Goal: Complete application form

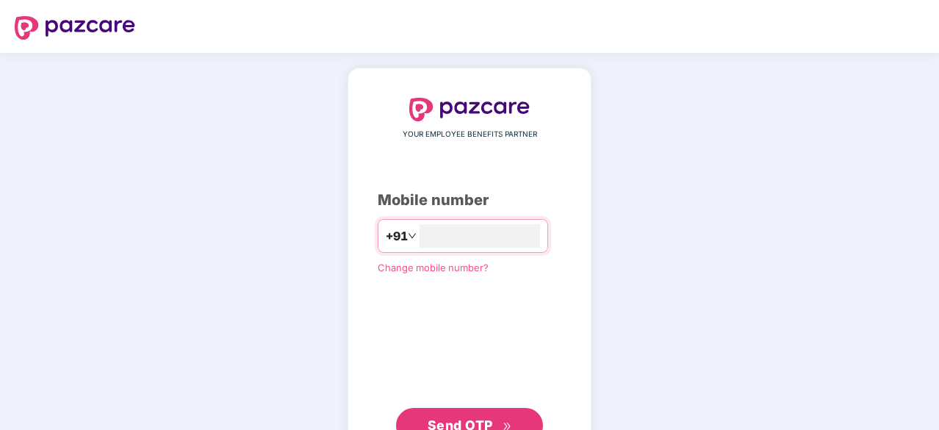
type input "**********"
click at [484, 418] on span "Send OTP" at bounding box center [460, 424] width 65 height 15
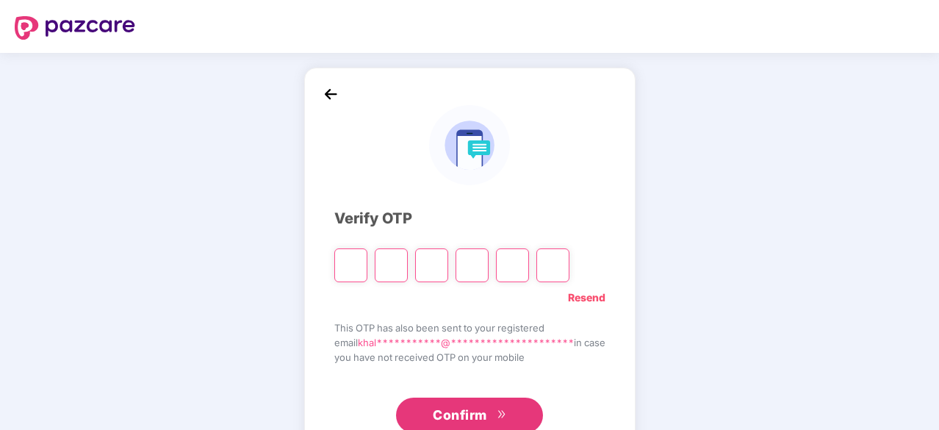
type input "*"
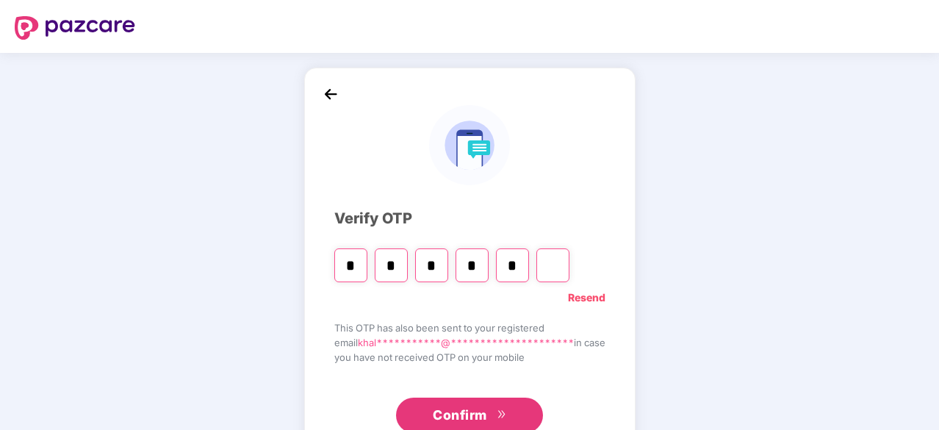
type input "*"
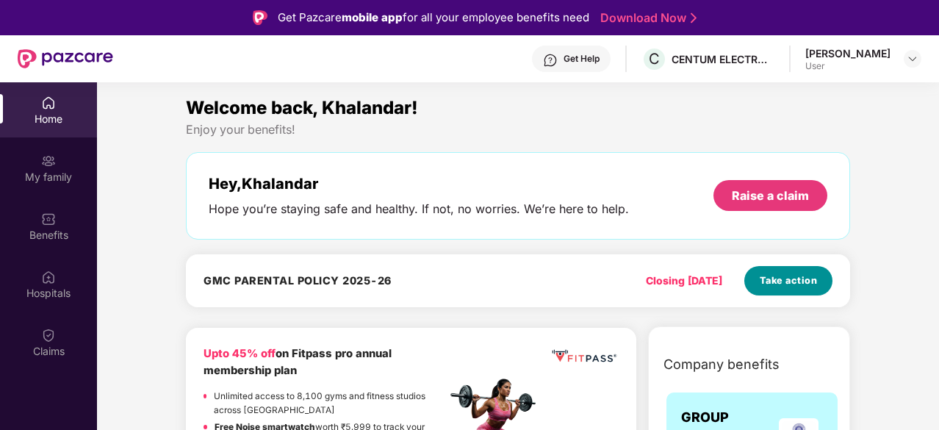
click at [781, 279] on span "Take action" at bounding box center [789, 280] width 58 height 15
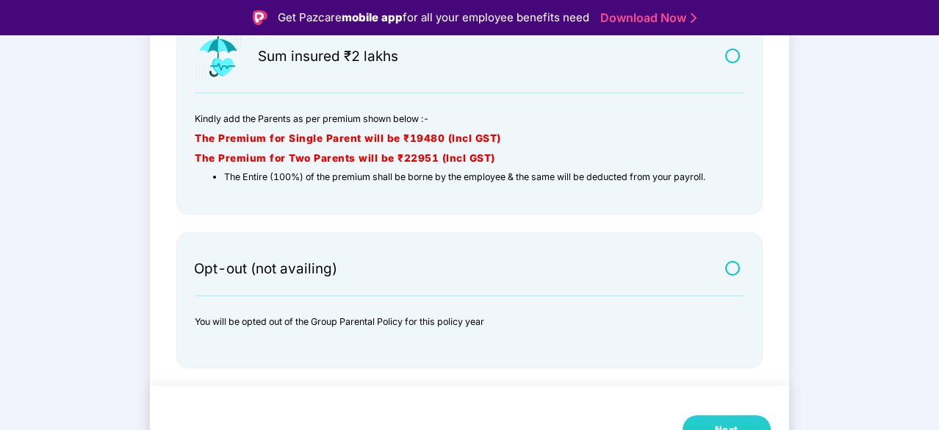
scroll to position [35, 0]
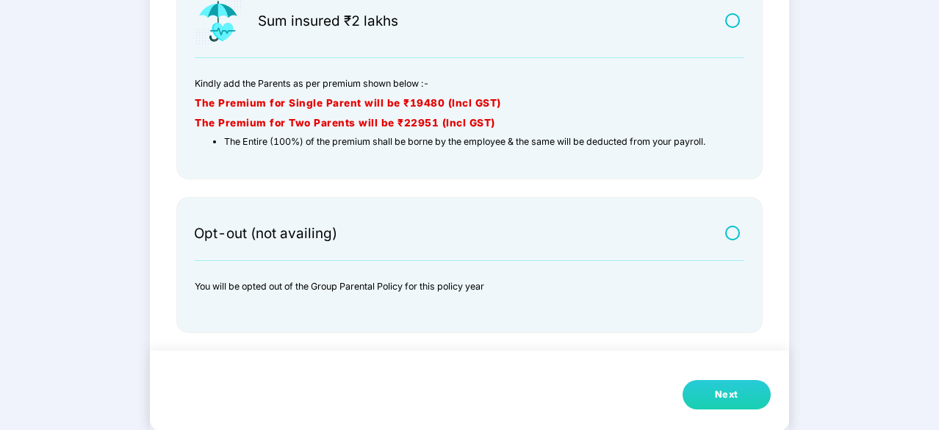
click at [710, 392] on button "Next" at bounding box center [727, 394] width 88 height 29
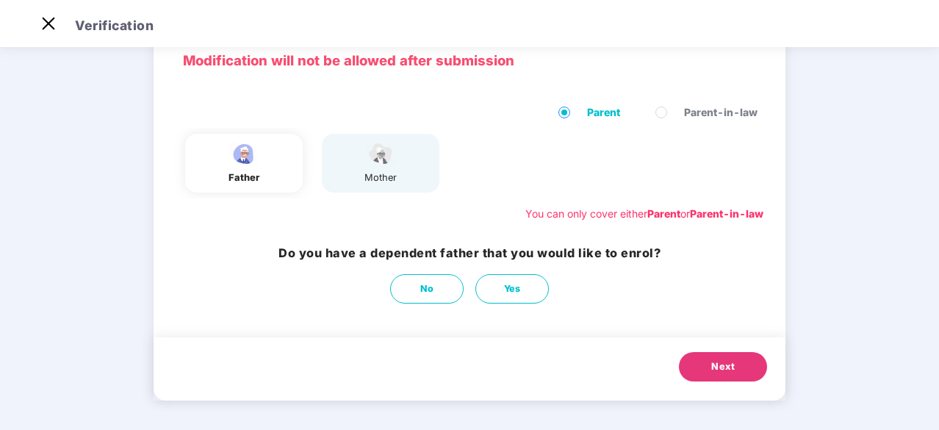
scroll to position [72, 0]
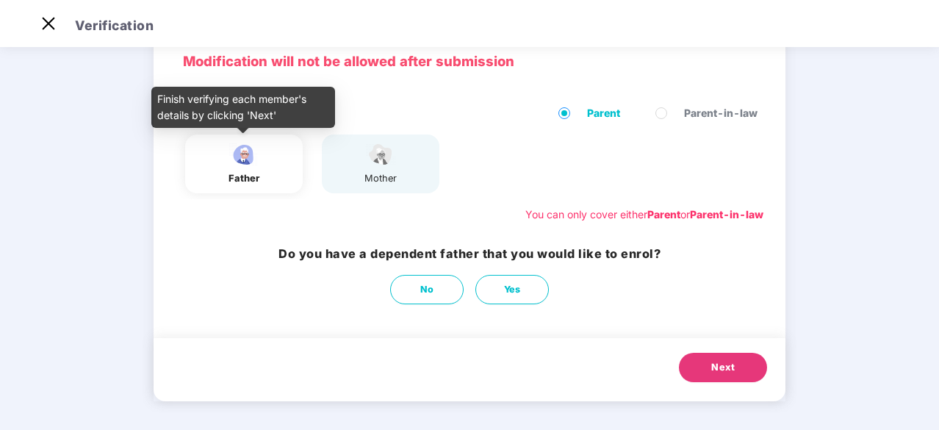
click at [243, 171] on div "father" at bounding box center [244, 178] width 37 height 15
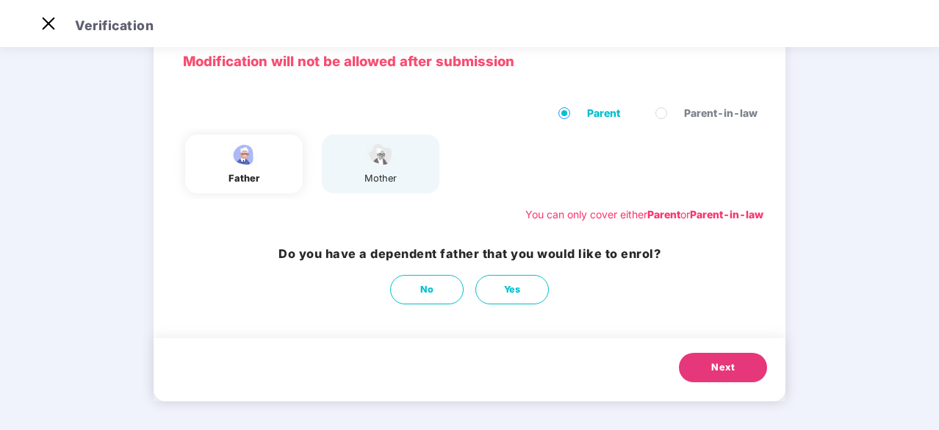
click at [718, 366] on span "Next" at bounding box center [723, 367] width 24 height 15
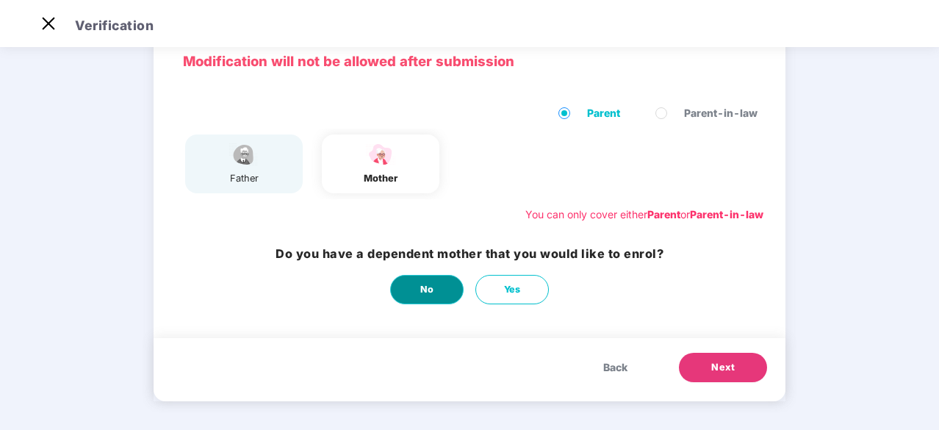
click at [426, 291] on span "No" at bounding box center [427, 289] width 14 height 15
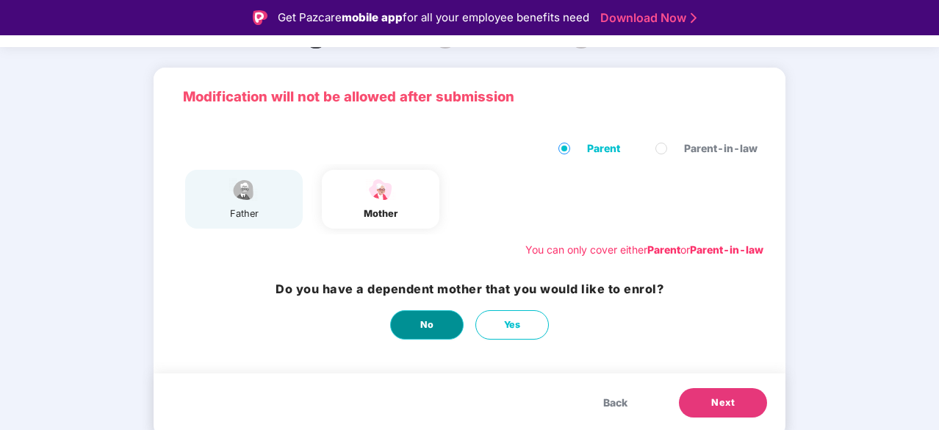
scroll to position [0, 0]
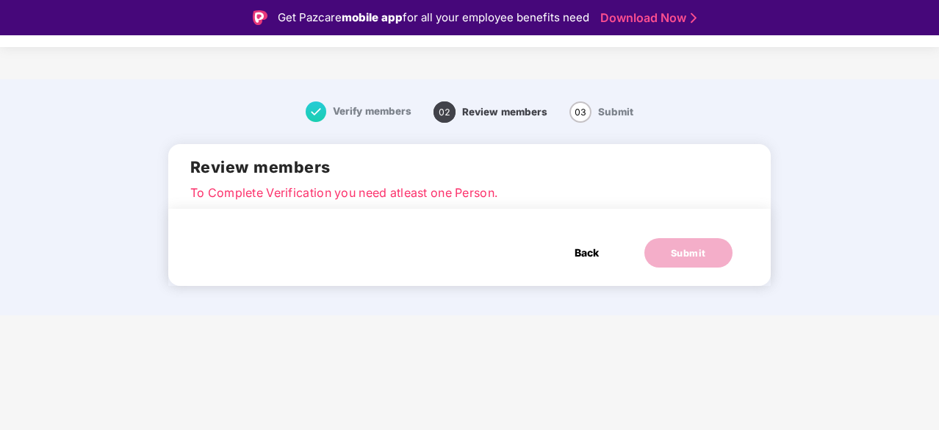
click at [582, 256] on span "Back" at bounding box center [587, 253] width 24 height 16
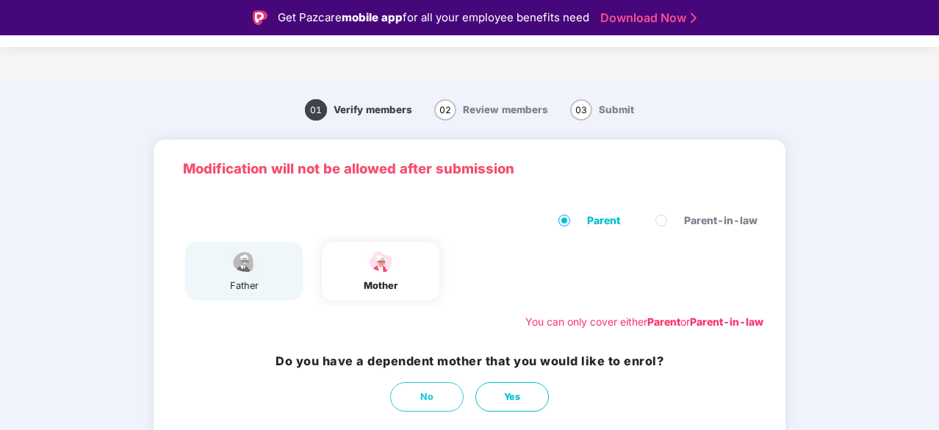
scroll to position [35, 0]
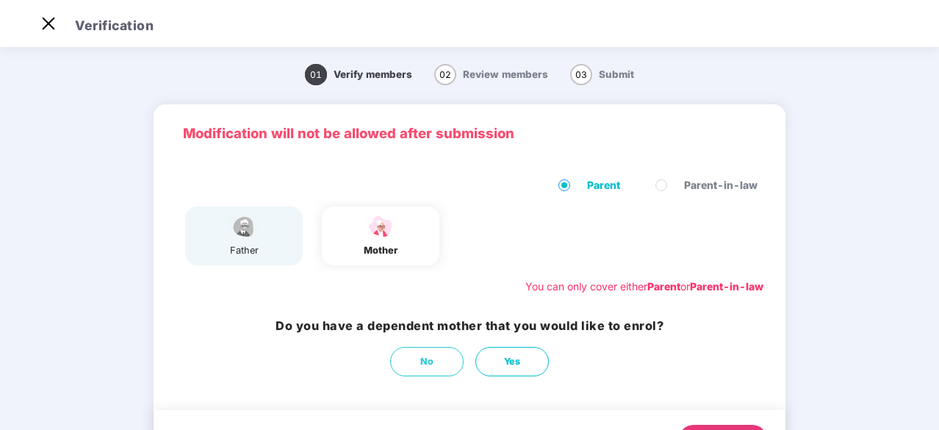
click at [253, 231] on img at bounding box center [244, 227] width 37 height 26
click at [245, 231] on img at bounding box center [244, 227] width 37 height 26
click at [413, 358] on button "No" at bounding box center [426, 361] width 73 height 29
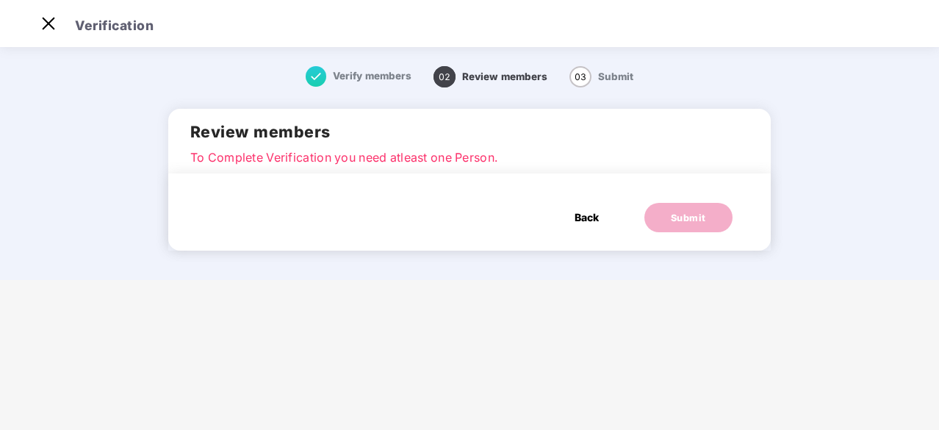
scroll to position [0, 0]
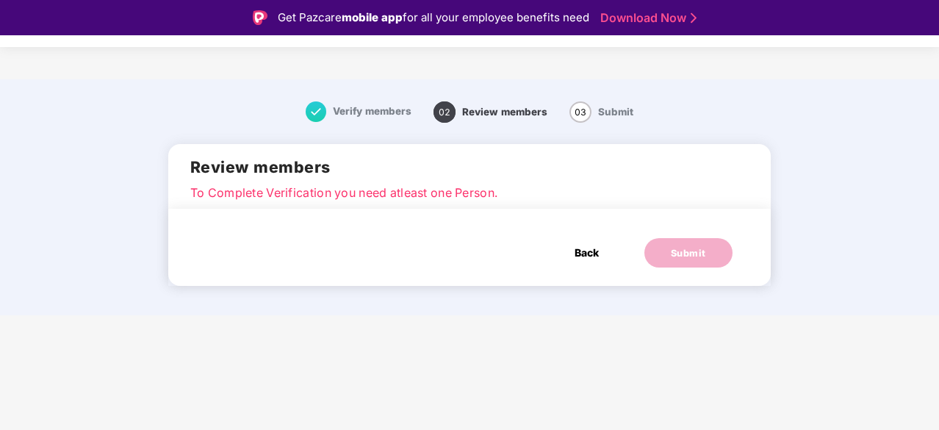
click at [584, 250] on span "Back" at bounding box center [587, 253] width 24 height 16
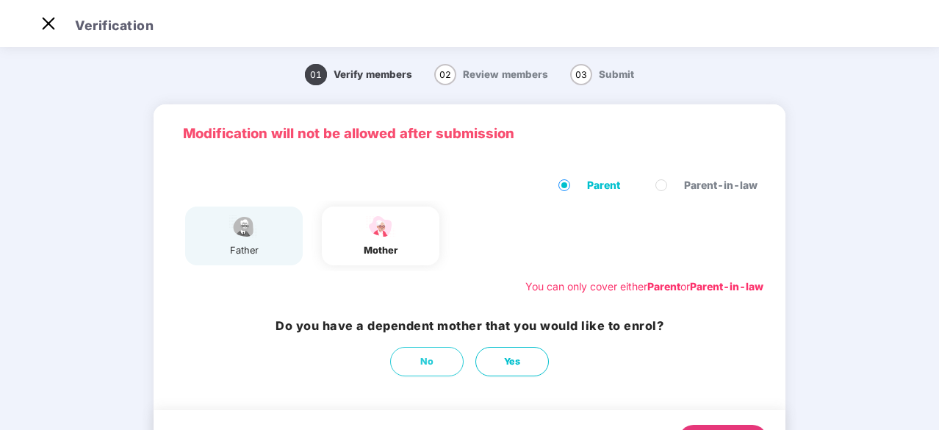
click at [257, 229] on img at bounding box center [244, 227] width 37 height 26
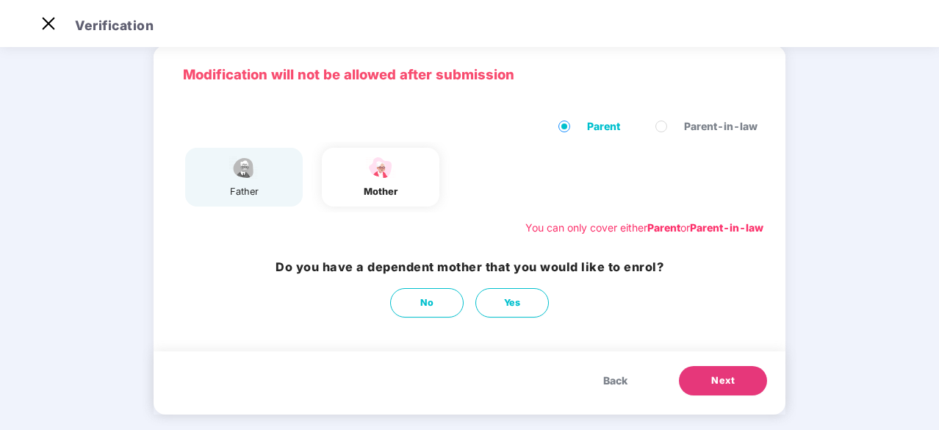
scroll to position [60, 0]
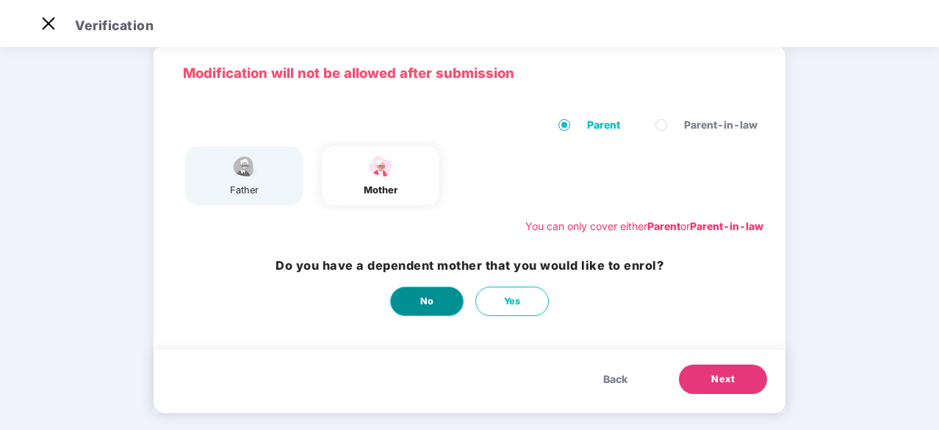
click at [435, 305] on button "No" at bounding box center [426, 301] width 73 height 29
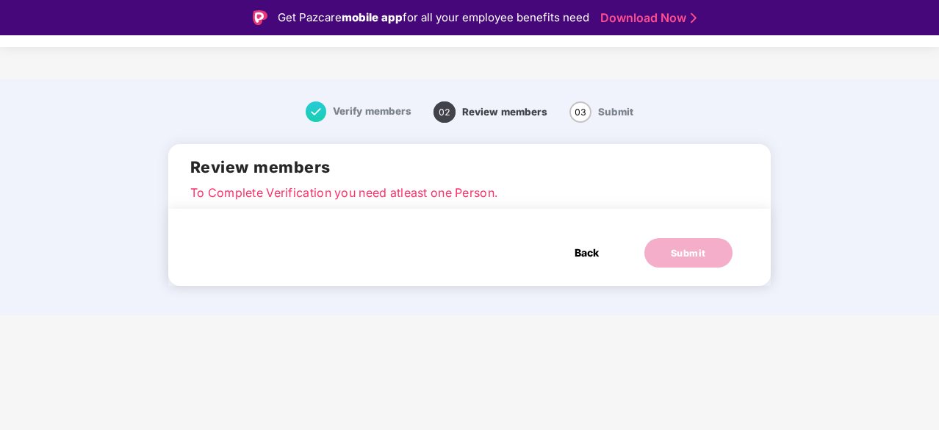
scroll to position [0, 0]
click at [584, 250] on span "Back" at bounding box center [587, 253] width 24 height 16
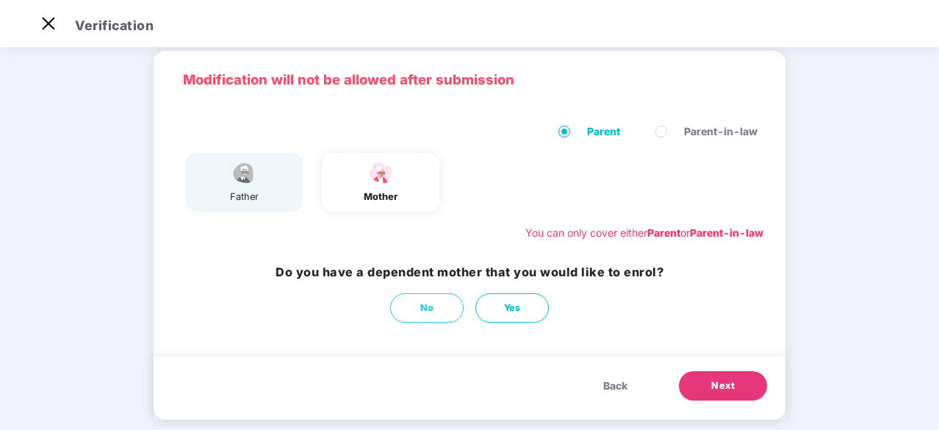
scroll to position [54, 0]
click at [717, 379] on span "Next" at bounding box center [723, 385] width 24 height 15
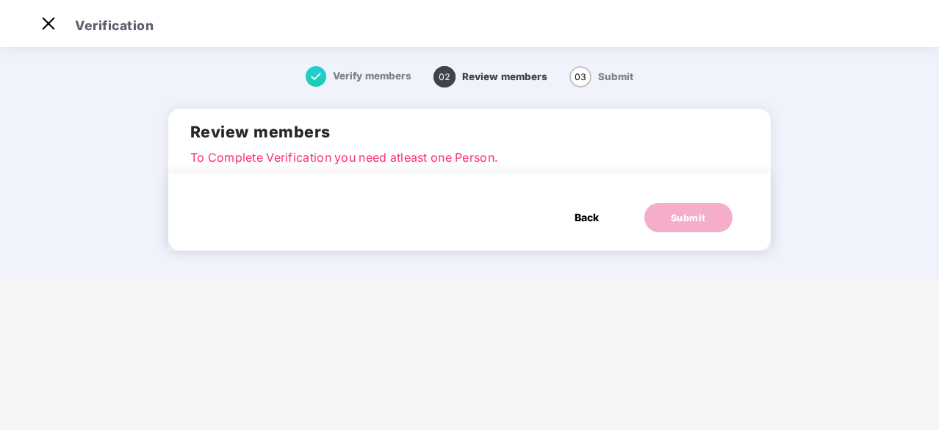
scroll to position [0, 0]
click at [588, 214] on span "Back" at bounding box center [587, 217] width 24 height 16
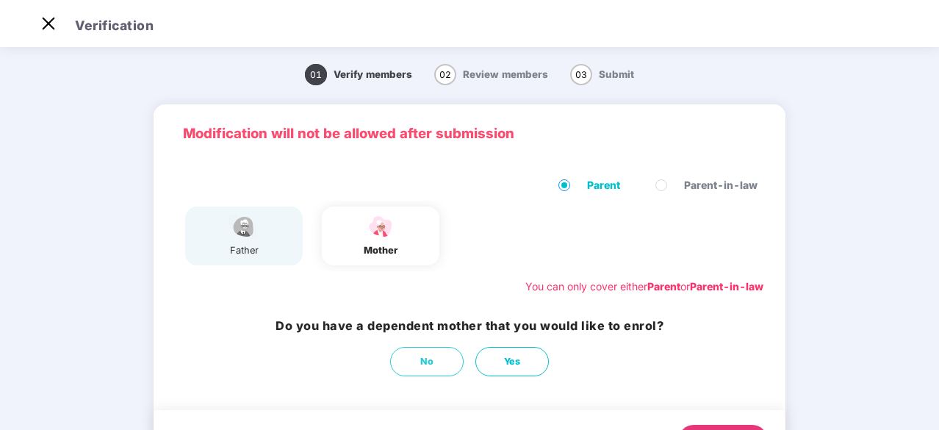
scroll to position [72, 0]
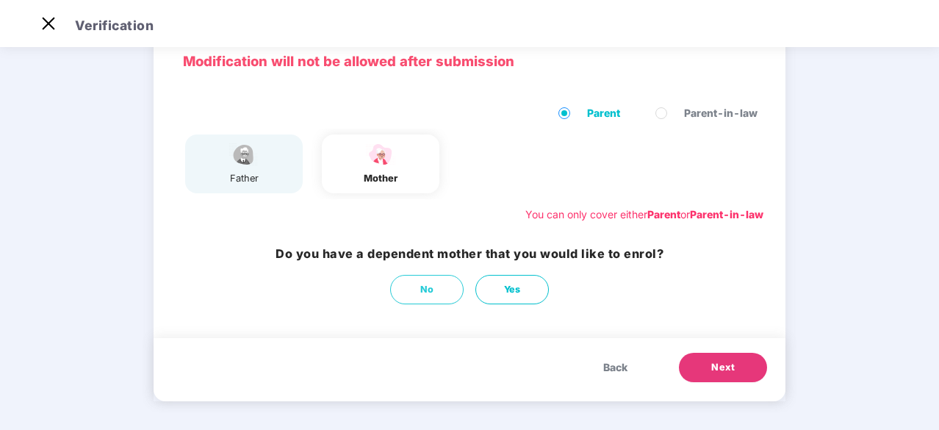
click at [613, 364] on span "Back" at bounding box center [615, 367] width 24 height 16
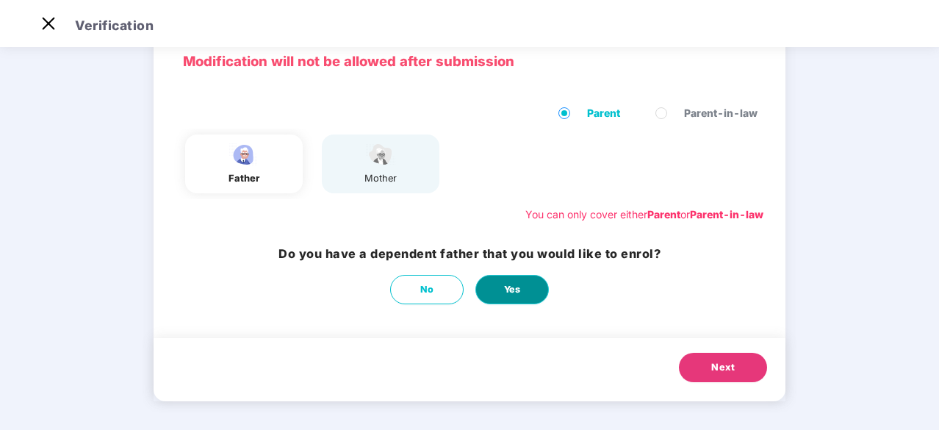
click at [507, 286] on span "Yes" at bounding box center [512, 289] width 17 height 15
select select "****"
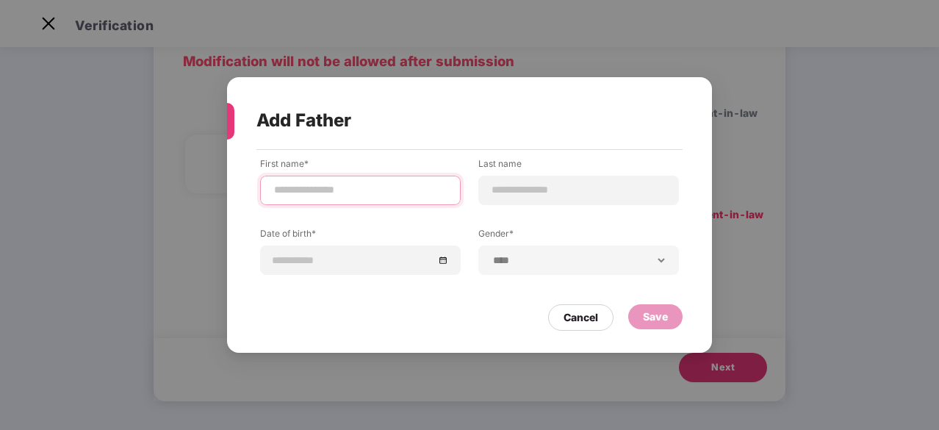
click at [398, 183] on input at bounding box center [361, 189] width 176 height 15
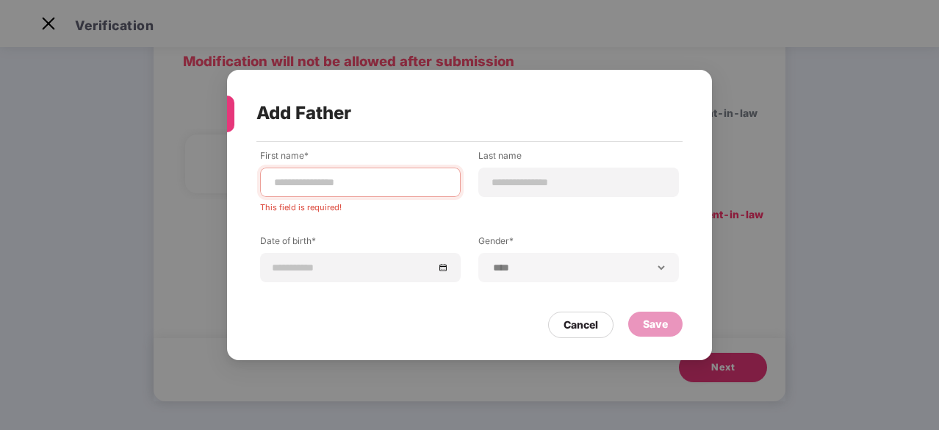
click at [591, 96] on div "Add Father" at bounding box center [452, 113] width 391 height 57
click at [367, 190] on div at bounding box center [360, 182] width 201 height 29
click at [367, 180] on input at bounding box center [361, 182] width 176 height 15
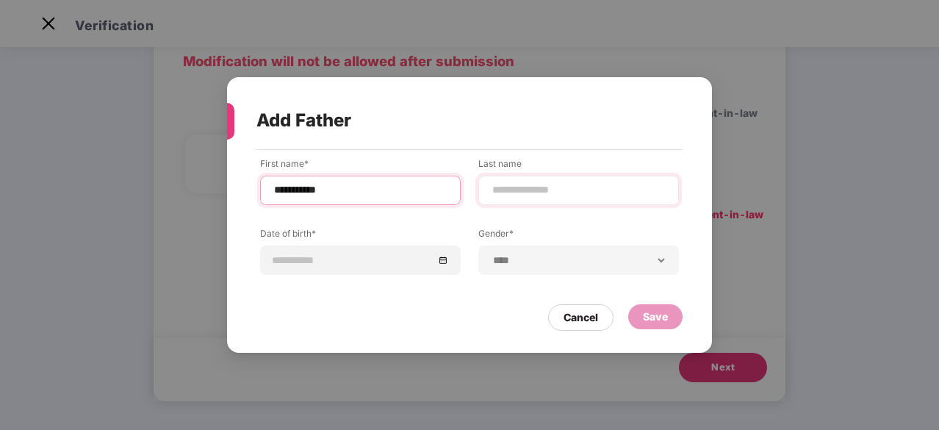
type input "**********"
click at [512, 197] on input at bounding box center [579, 189] width 176 height 15
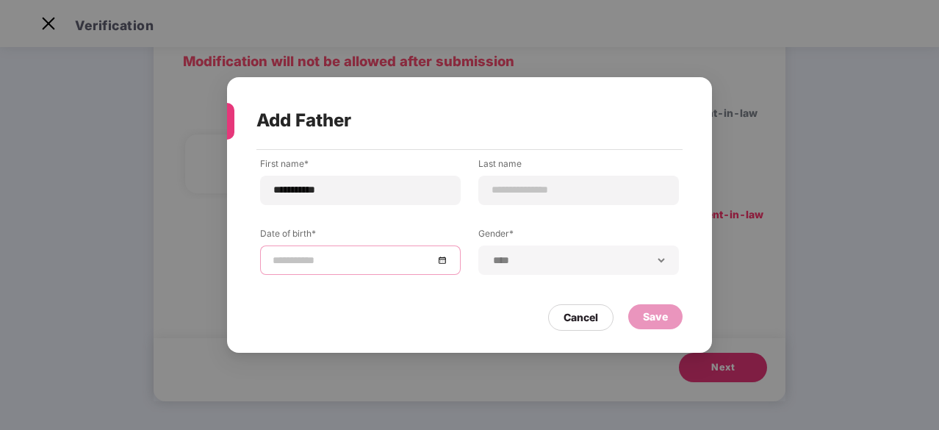
click at [341, 260] on input at bounding box center [353, 260] width 161 height 16
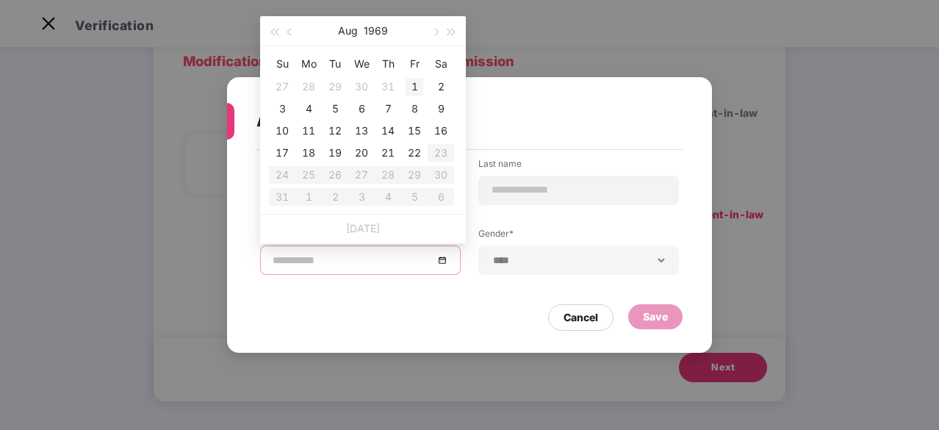
type input "**********"
click at [370, 29] on button "1969" at bounding box center [376, 30] width 24 height 29
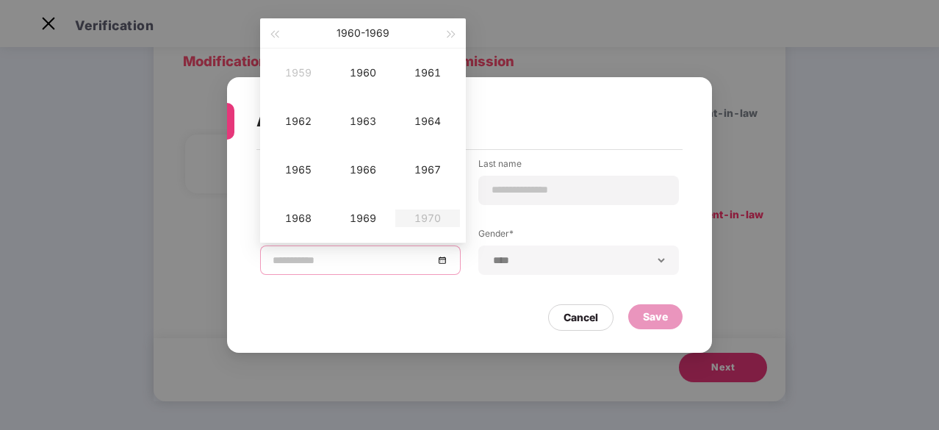
click at [370, 29] on button "1960 - 1969" at bounding box center [363, 32] width 53 height 29
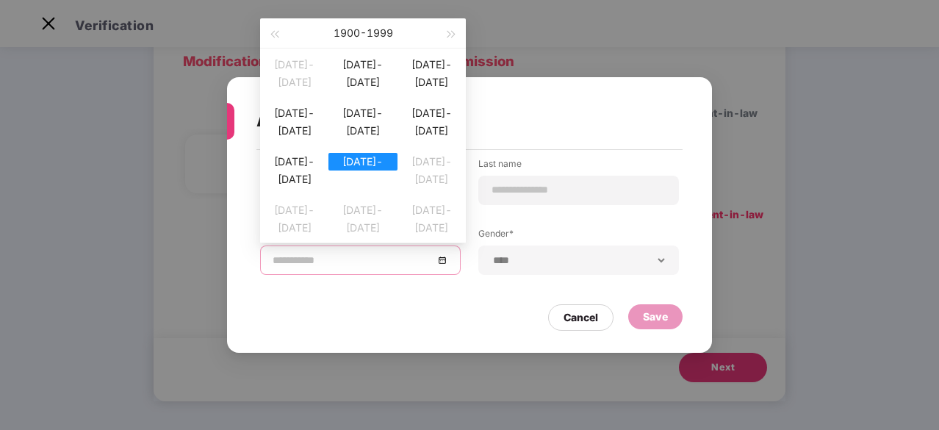
type input "**********"
click at [287, 166] on div "1950-1959" at bounding box center [294, 162] width 68 height 18
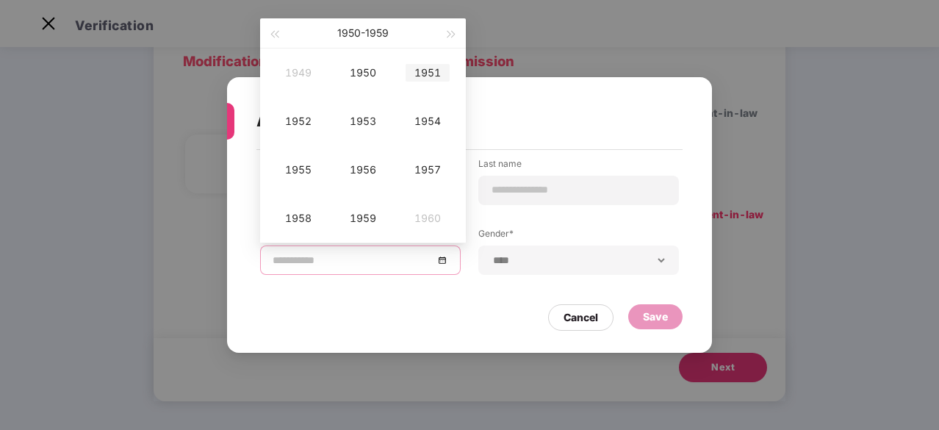
type input "**********"
click at [425, 71] on div "1951" at bounding box center [428, 73] width 44 height 18
click at [425, 71] on div "Mar" at bounding box center [428, 73] width 44 height 18
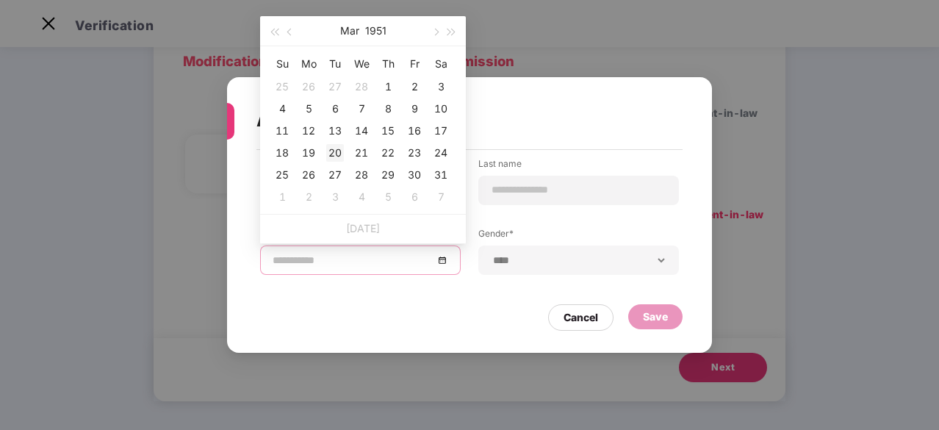
type input "**********"
click at [331, 151] on div "20" at bounding box center [335, 153] width 18 height 18
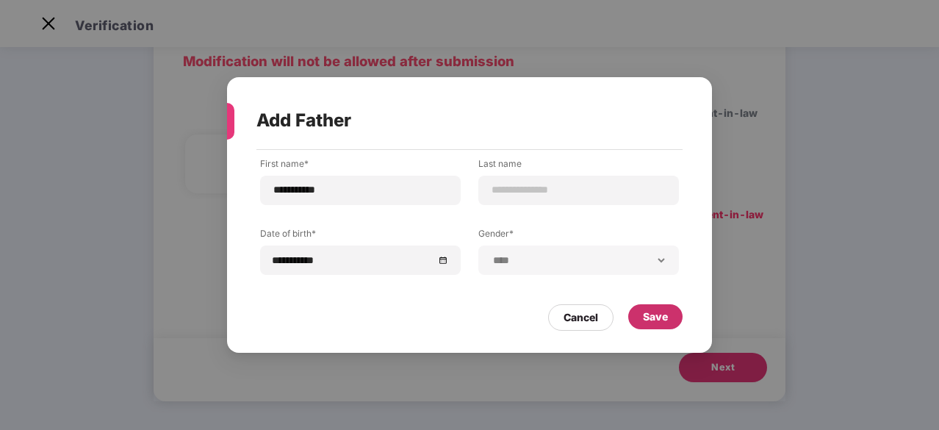
click at [650, 318] on div "Save" at bounding box center [655, 317] width 25 height 16
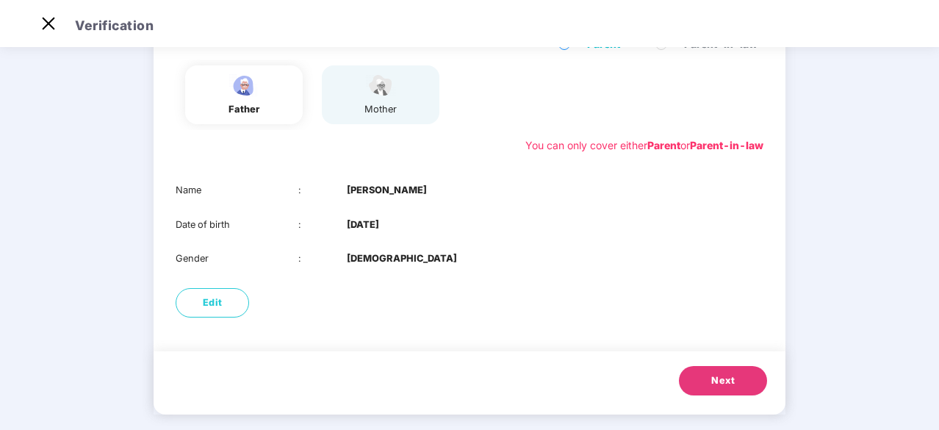
scroll to position [154, 0]
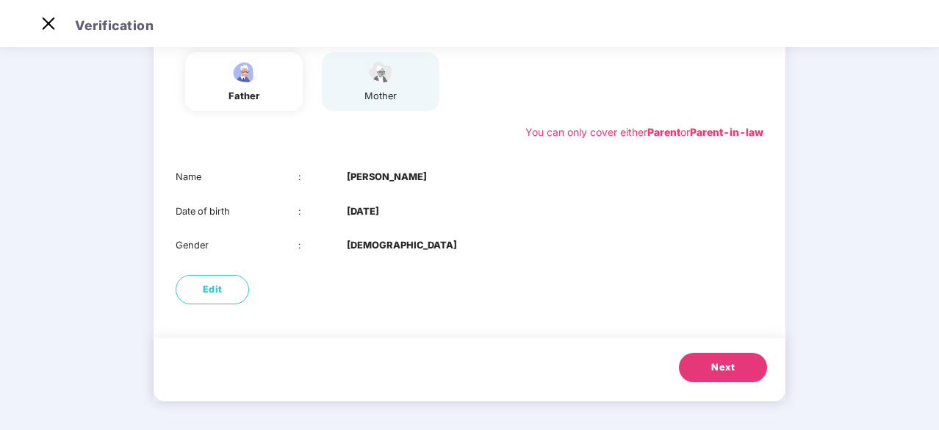
click at [709, 363] on button "Next" at bounding box center [723, 367] width 88 height 29
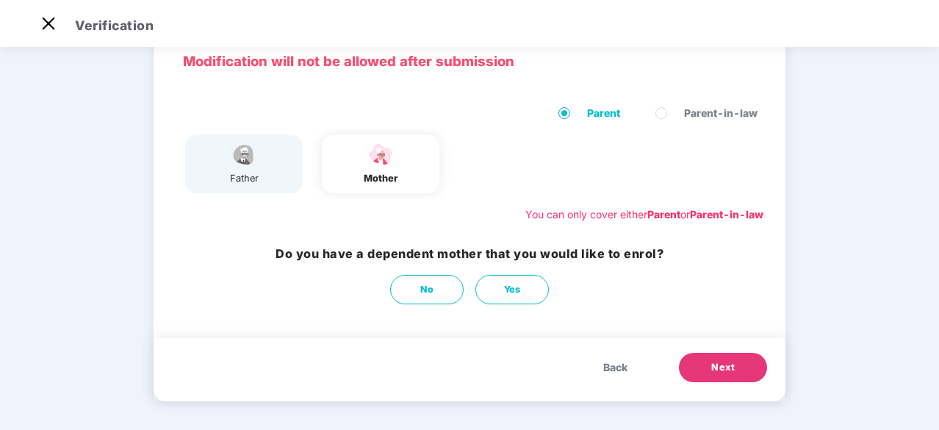
click at [709, 363] on button "Next" at bounding box center [723, 367] width 88 height 29
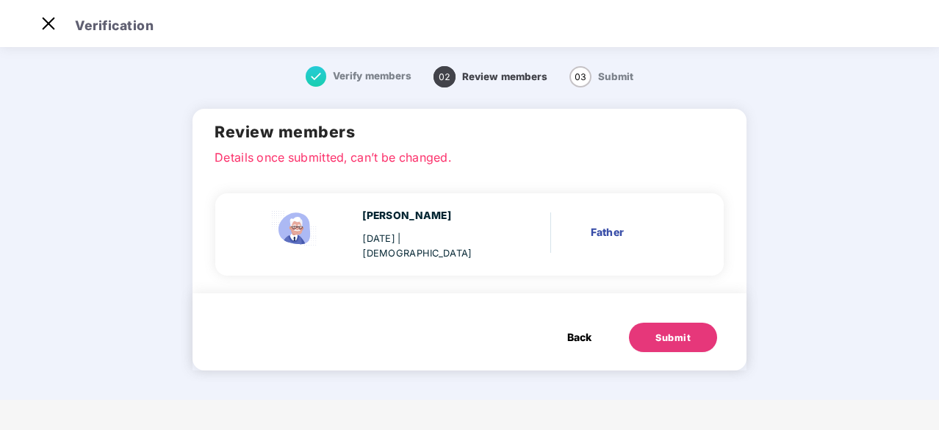
click at [678, 334] on div "Submit" at bounding box center [673, 338] width 35 height 15
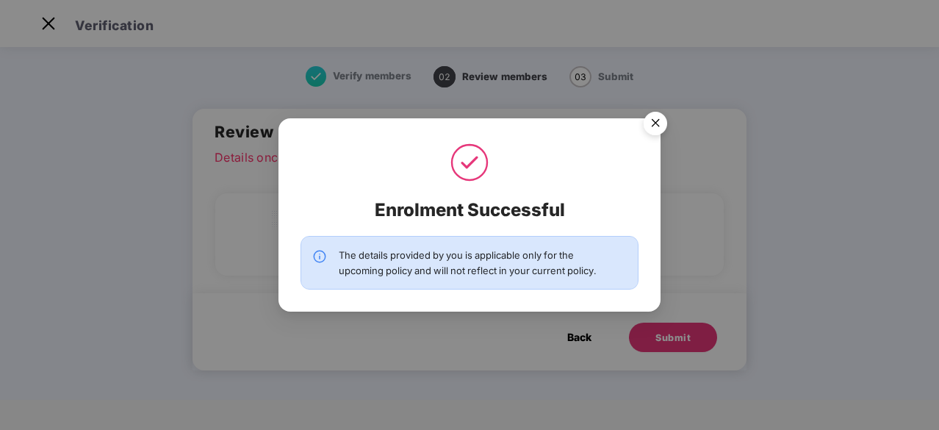
click at [320, 253] on img at bounding box center [319, 256] width 15 height 15
click at [661, 125] on img "Close" at bounding box center [655, 125] width 41 height 41
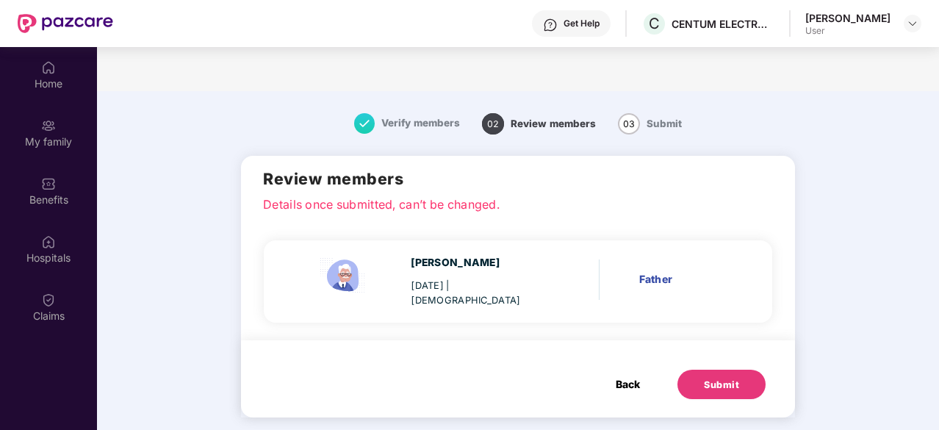
scroll to position [82, 0]
